Goal: Navigation & Orientation: Find specific page/section

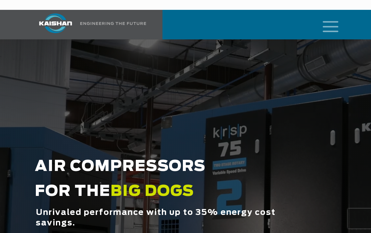
click at [328, 20] on icon "mobile menu" at bounding box center [330, 26] width 21 height 20
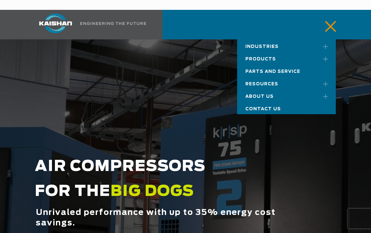
click at [265, 95] on span "About Us" at bounding box center [259, 97] width 28 height 4
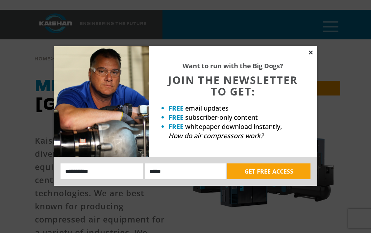
click at [308, 53] on icon at bounding box center [310, 53] width 6 height 6
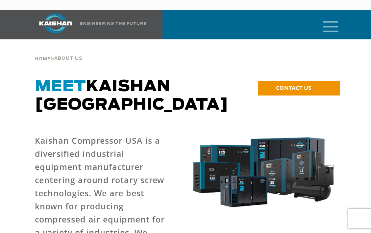
click at [333, 18] on icon "mobile menu" at bounding box center [330, 26] width 21 height 20
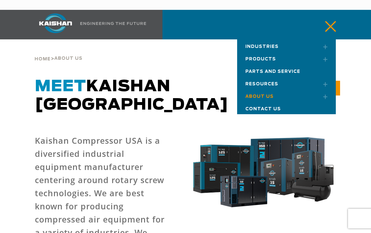
click at [267, 82] on span "Resources" at bounding box center [261, 84] width 33 height 4
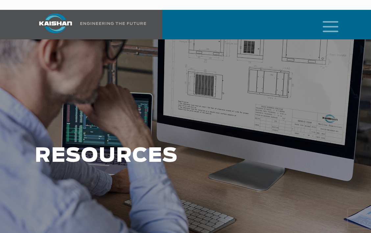
click at [333, 18] on icon "mobile menu" at bounding box center [330, 26] width 21 height 20
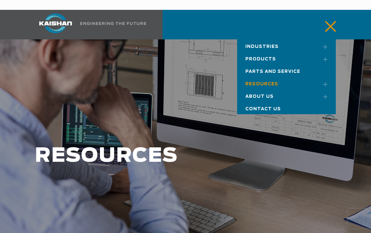
click at [287, 70] on span "Parts and Service" at bounding box center [272, 72] width 55 height 4
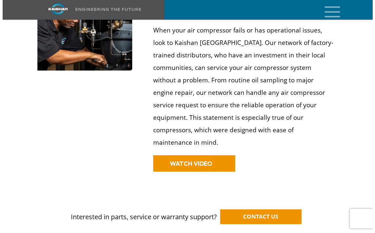
scroll to position [567, 0]
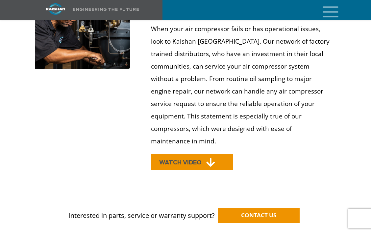
click at [196, 160] on span "WATCH VIDEO" at bounding box center [180, 163] width 42 height 6
